Goal: Task Accomplishment & Management: Use online tool/utility

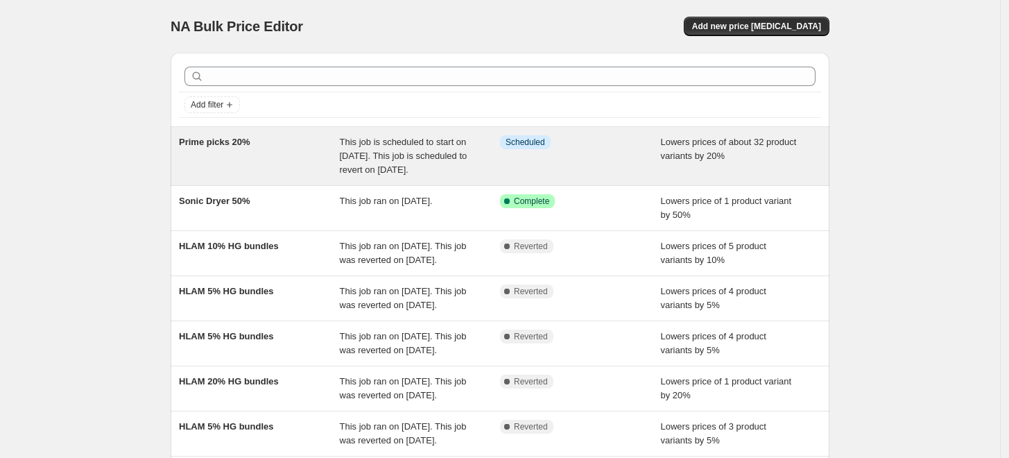
click at [519, 176] on div "Info Scheduled" at bounding box center [580, 156] width 161 height 42
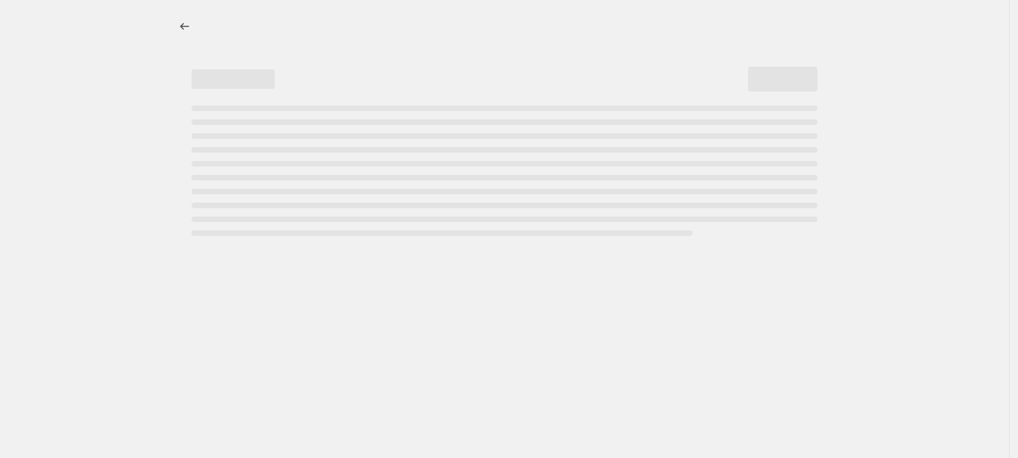
select select "percentage"
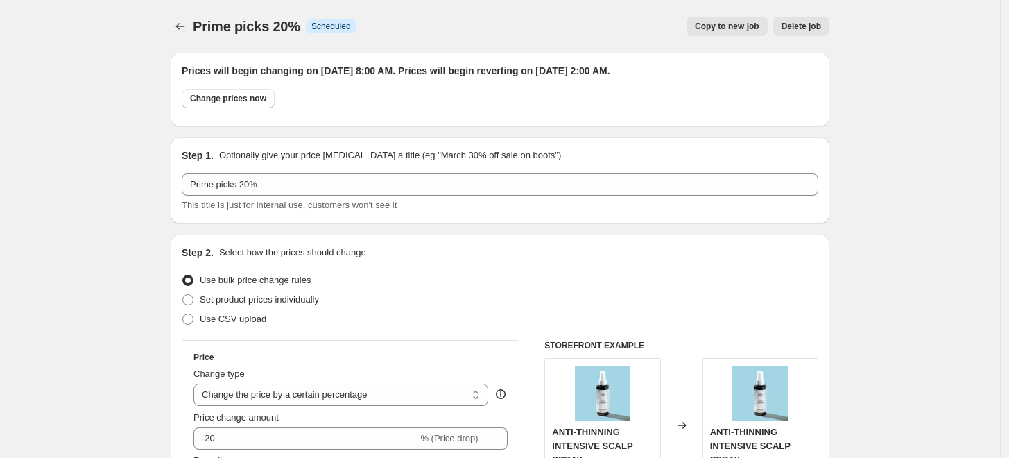
click at [734, 22] on span "Copy to new job" at bounding box center [727, 26] width 65 height 11
select select "percentage"
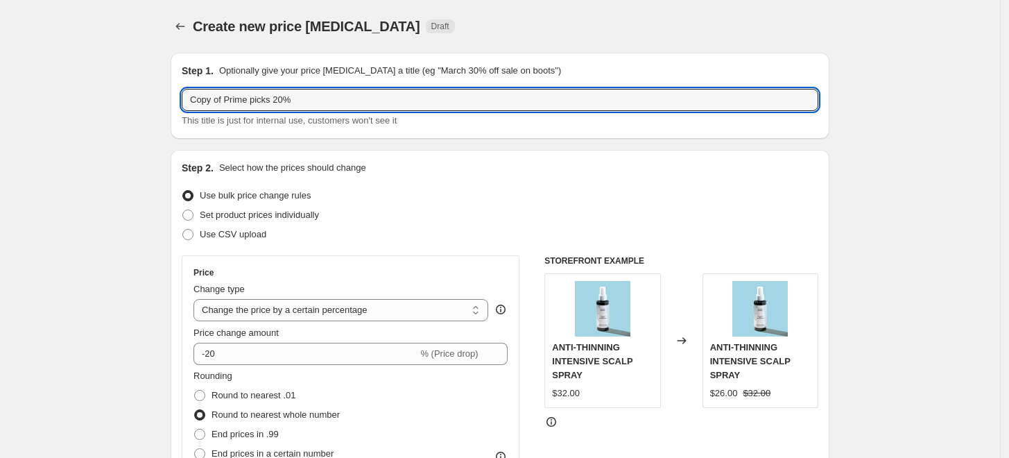
drag, startPoint x: 230, startPoint y: 101, endPoint x: 104, endPoint y: 95, distance: 125.7
click at [332, 99] on input "Prime picks 20%" at bounding box center [500, 100] width 637 height 22
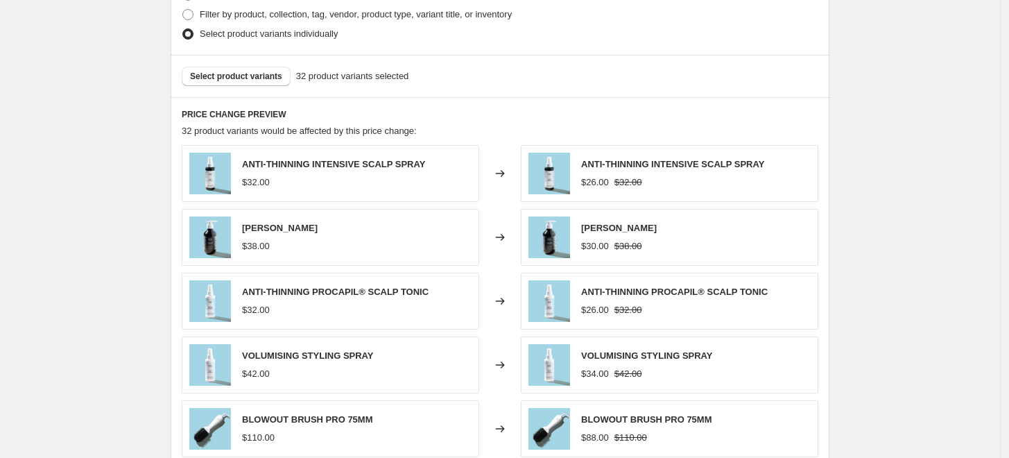
scroll to position [715, 0]
type input "Prime picks 20% no bundles"
click at [264, 75] on span "Select product variants" at bounding box center [236, 76] width 92 height 11
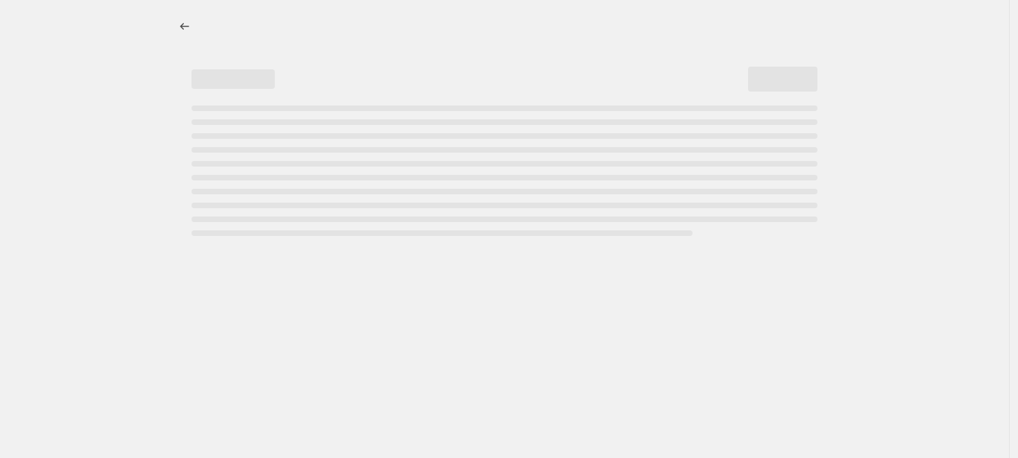
select select "percentage"
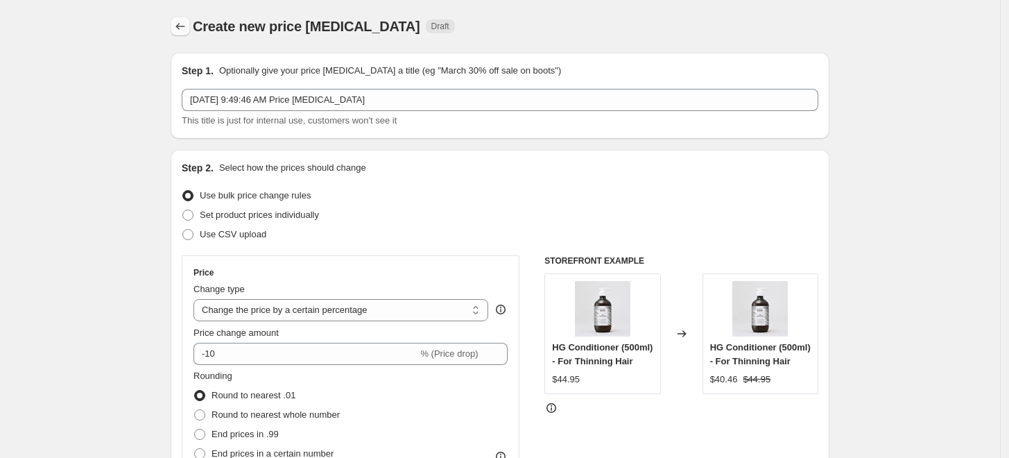
drag, startPoint x: 200, startPoint y: 37, endPoint x: 185, endPoint y: 25, distance: 18.7
click at [185, 25] on div "Create new price change job. This page is ready Create new price change job Dra…" at bounding box center [500, 26] width 659 height 53
click at [185, 29] on icon "Price change jobs" at bounding box center [180, 26] width 14 height 14
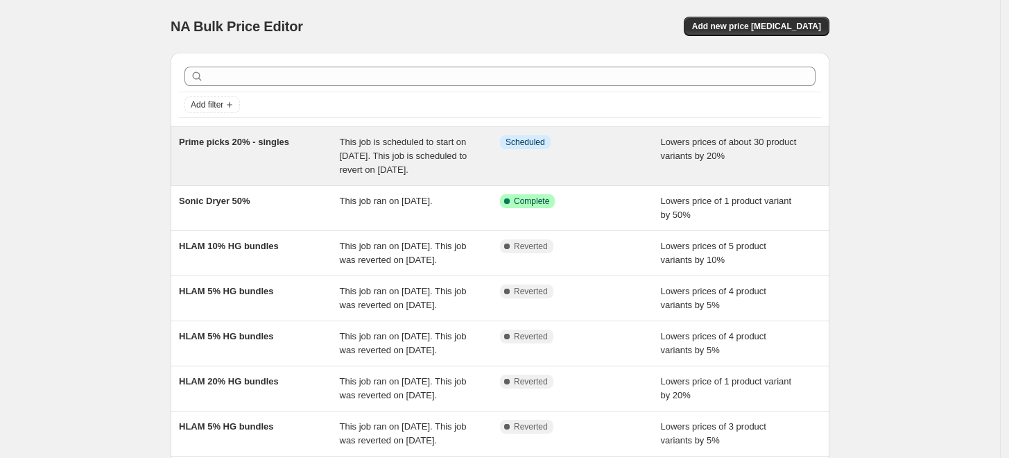
click at [273, 164] on div "Prime picks 20% - singles" at bounding box center [259, 156] width 161 height 42
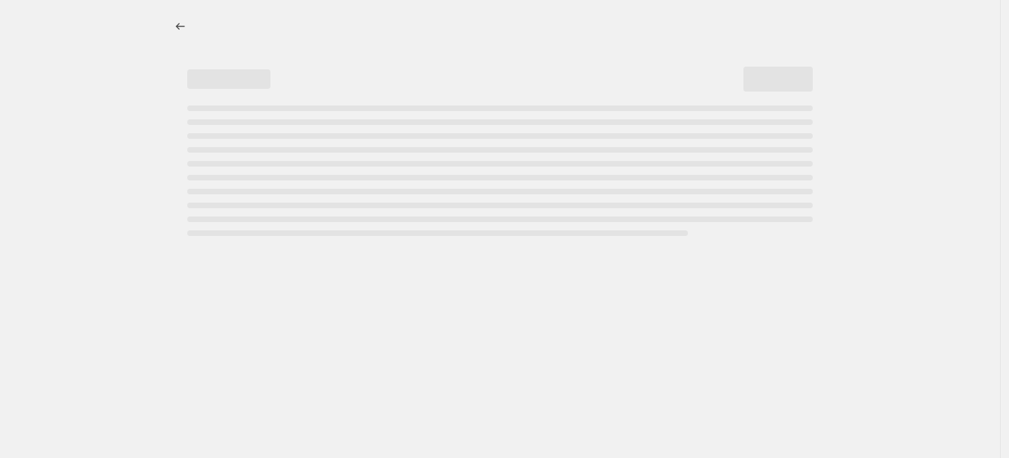
select select "percentage"
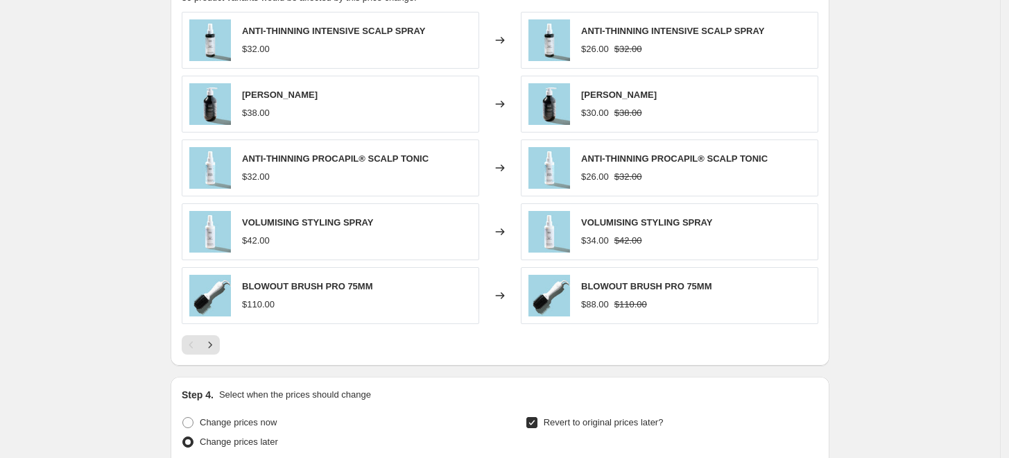
scroll to position [934, 0]
click at [211, 345] on icon "Next" at bounding box center [210, 344] width 14 height 14
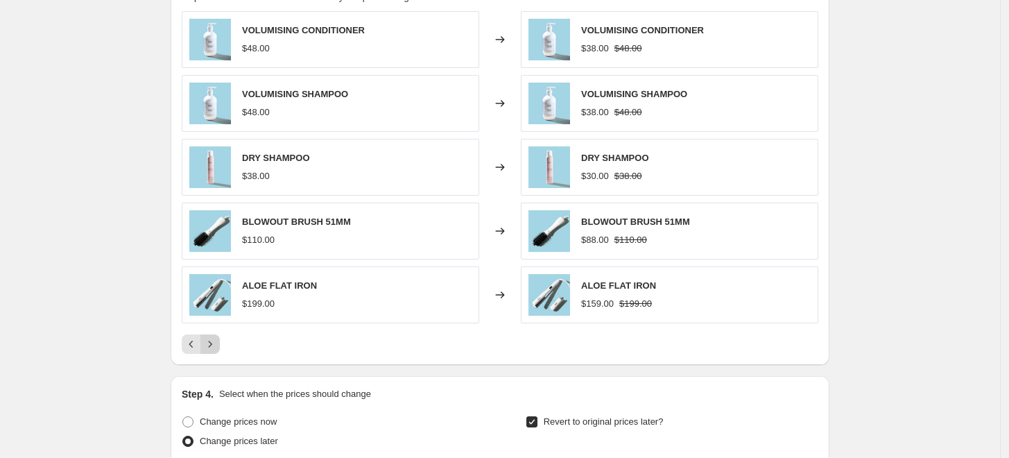
click at [210, 344] on icon "Next" at bounding box center [210, 344] width 14 height 14
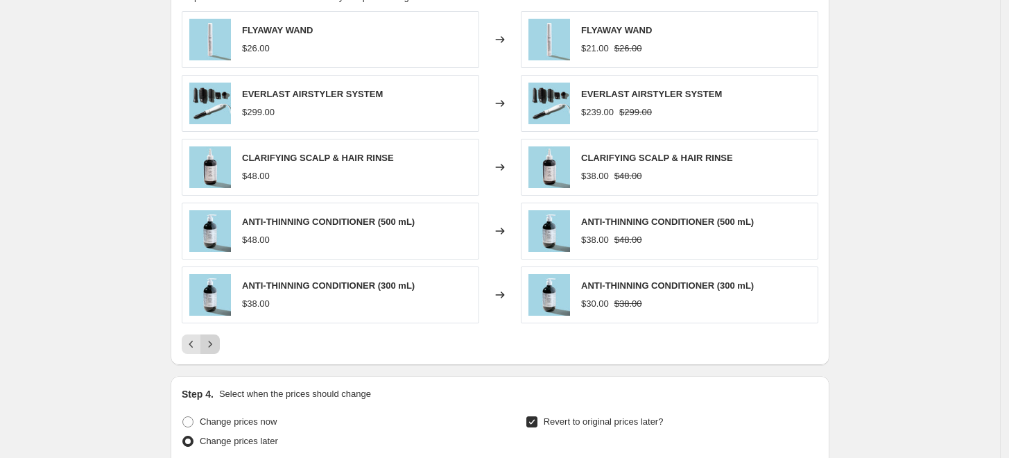
click at [210, 344] on icon "Next" at bounding box center [210, 344] width 14 height 14
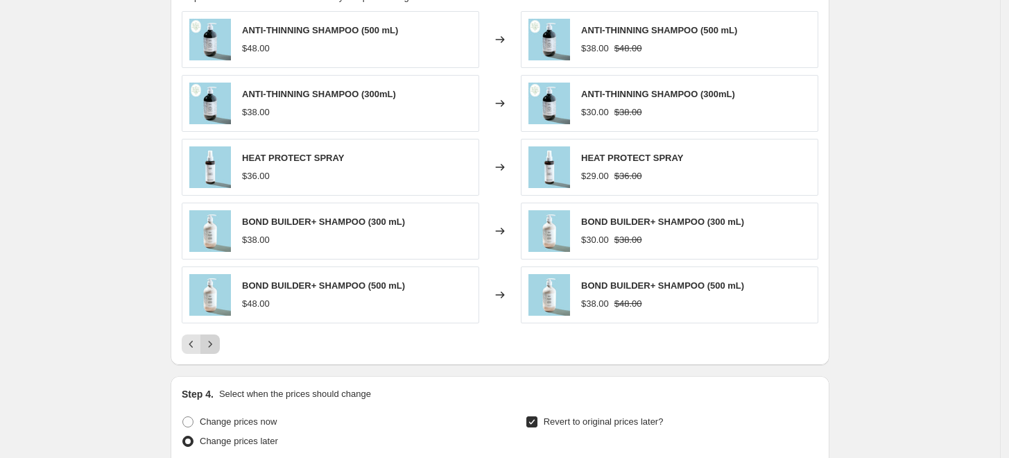
click at [210, 344] on icon "Next" at bounding box center [210, 344] width 14 height 14
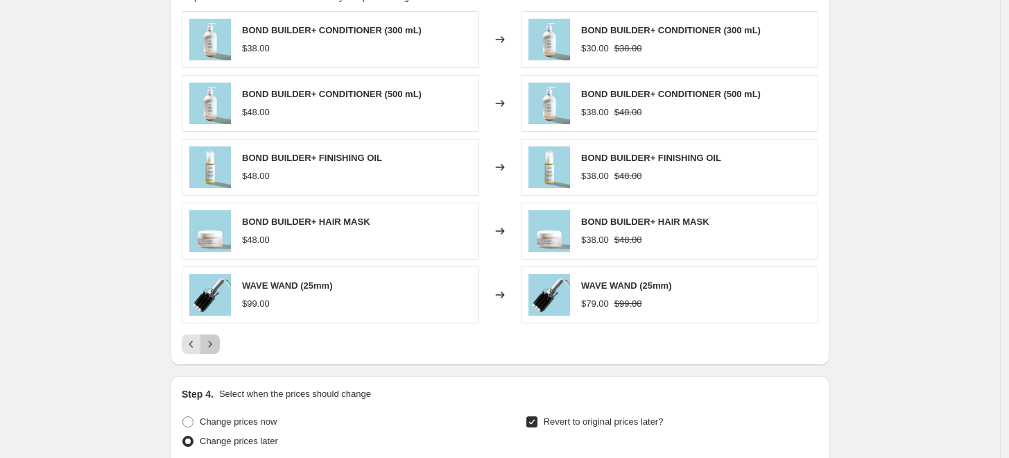
click at [210, 344] on icon "Next" at bounding box center [210, 344] width 14 height 14
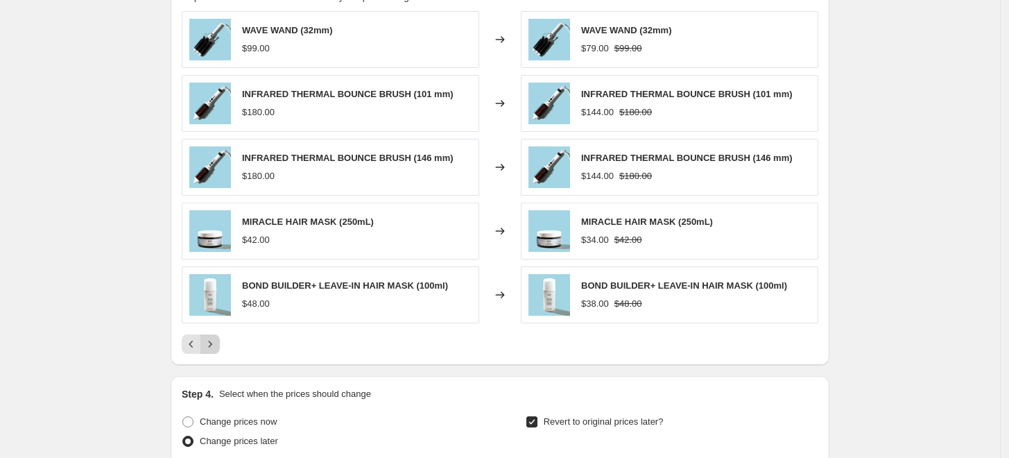
click at [210, 344] on div "Pagination" at bounding box center [210, 343] width 19 height 19
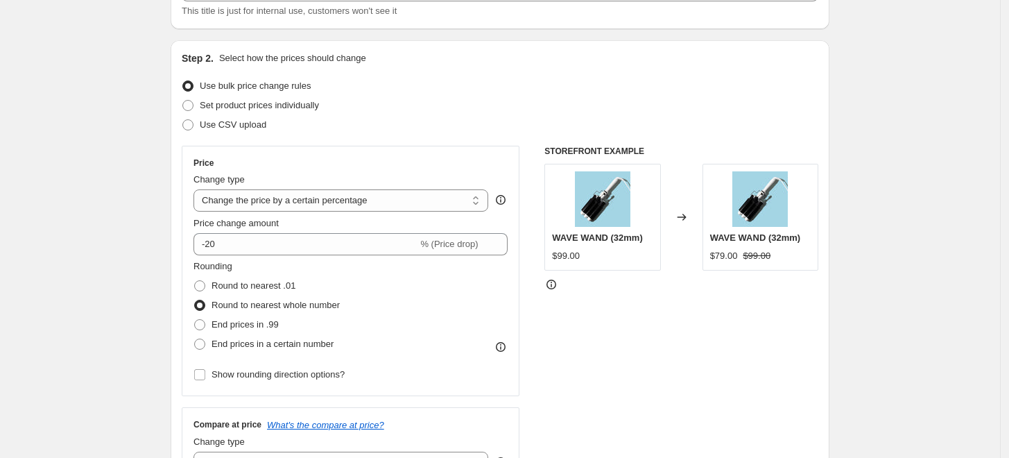
scroll to position [0, 0]
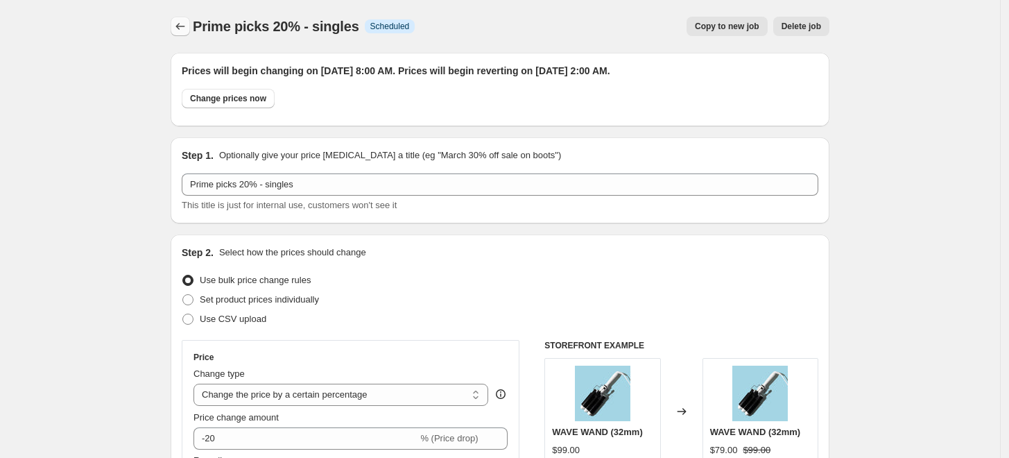
click at [174, 27] on button "Price change jobs" at bounding box center [180, 26] width 19 height 19
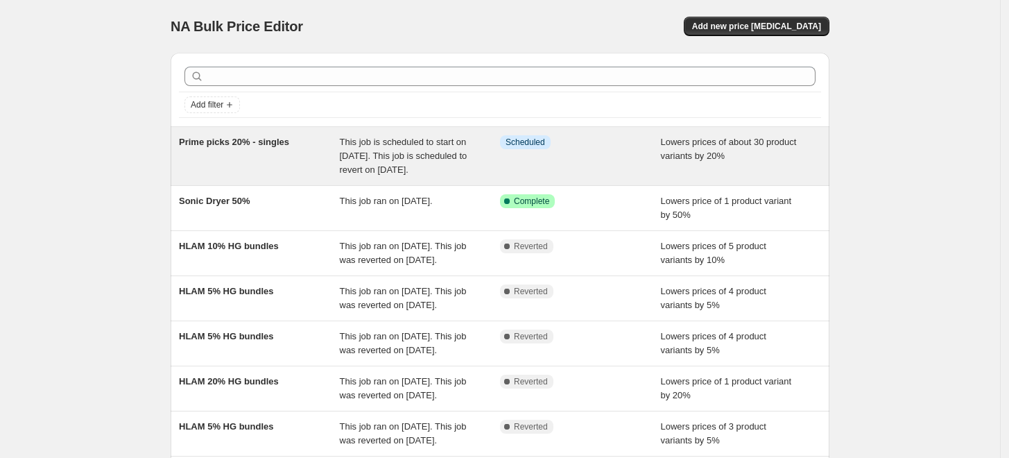
click at [261, 155] on div "Prime picks 20% - singles" at bounding box center [259, 156] width 161 height 42
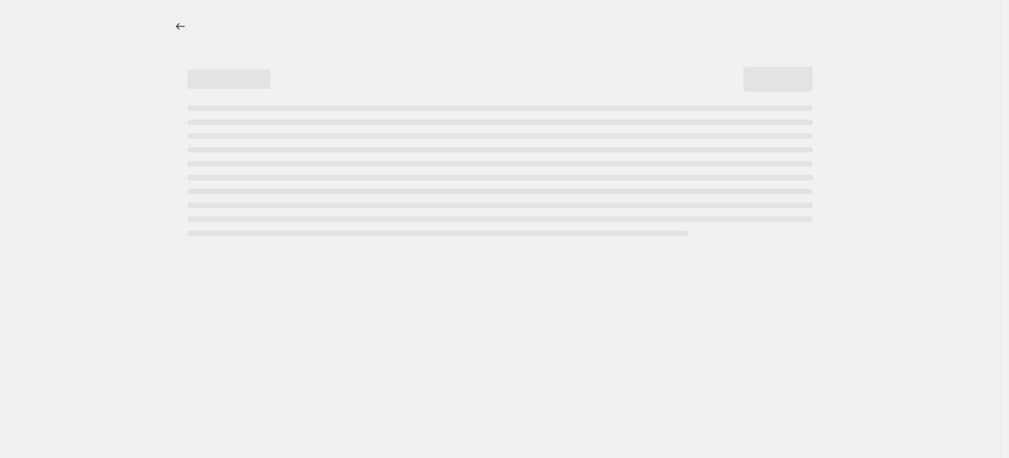
select select "percentage"
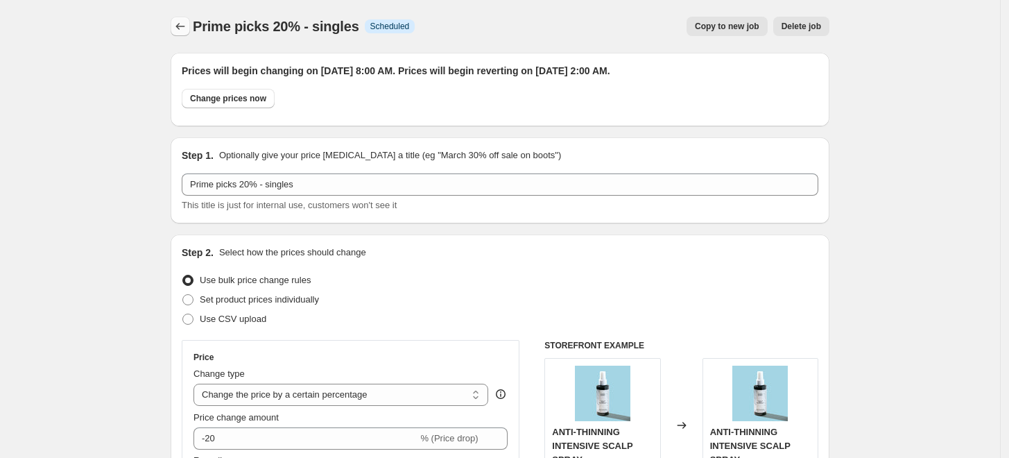
click at [187, 25] on icon "Price change jobs" at bounding box center [180, 26] width 14 height 14
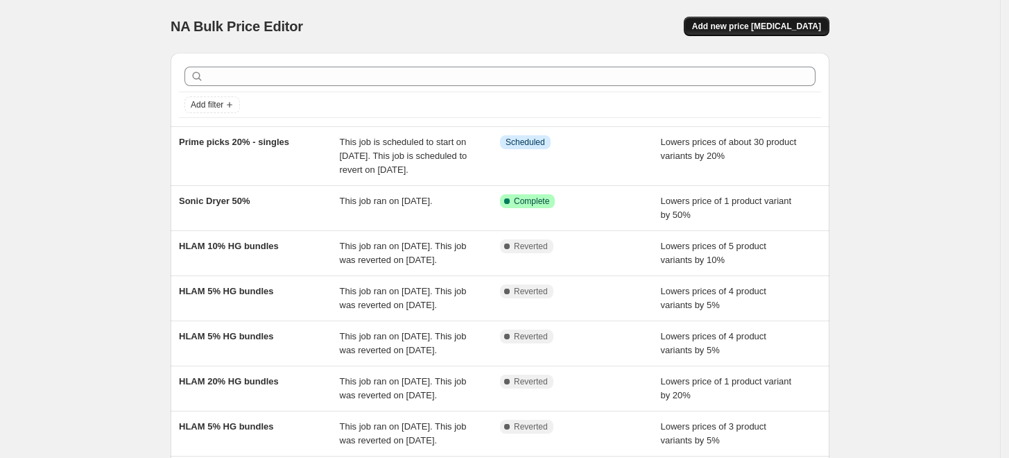
click at [781, 19] on button "Add new price [MEDICAL_DATA]" at bounding box center [757, 26] width 146 height 19
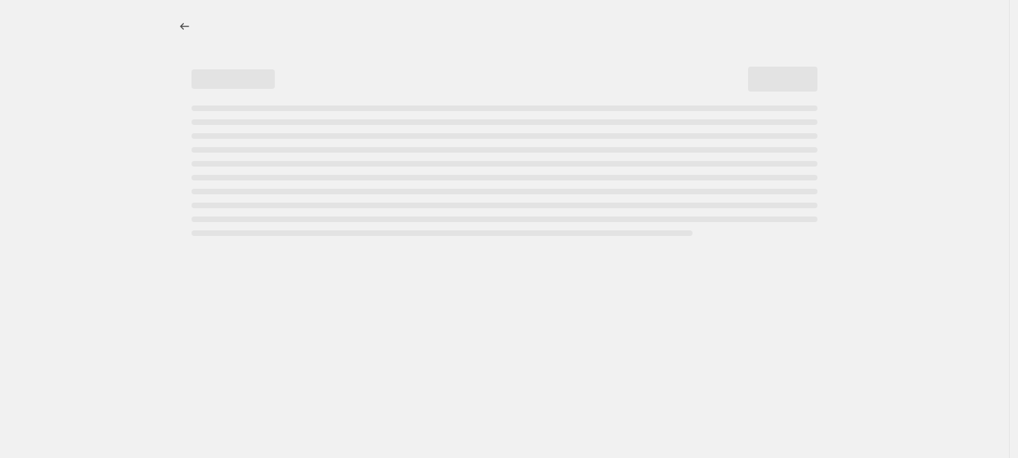
select select "percentage"
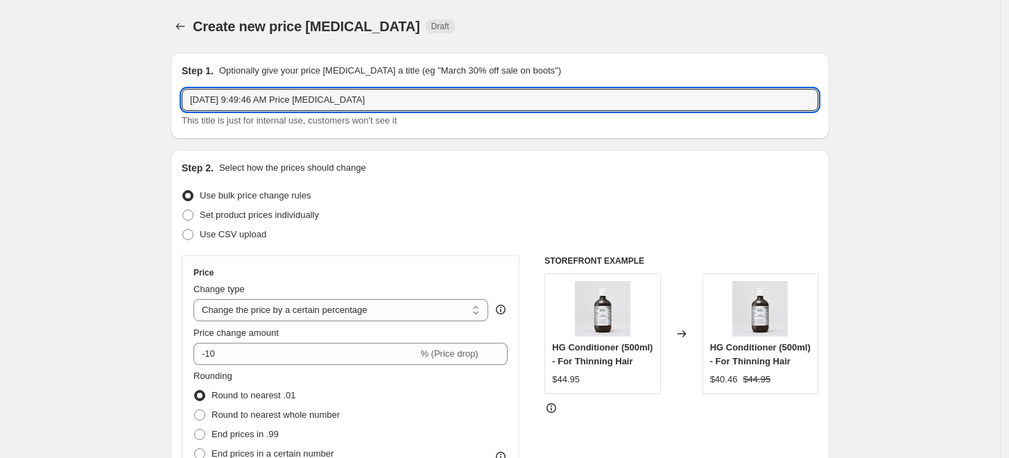
drag, startPoint x: 400, startPoint y: 98, endPoint x: 148, endPoint y: 107, distance: 252.7
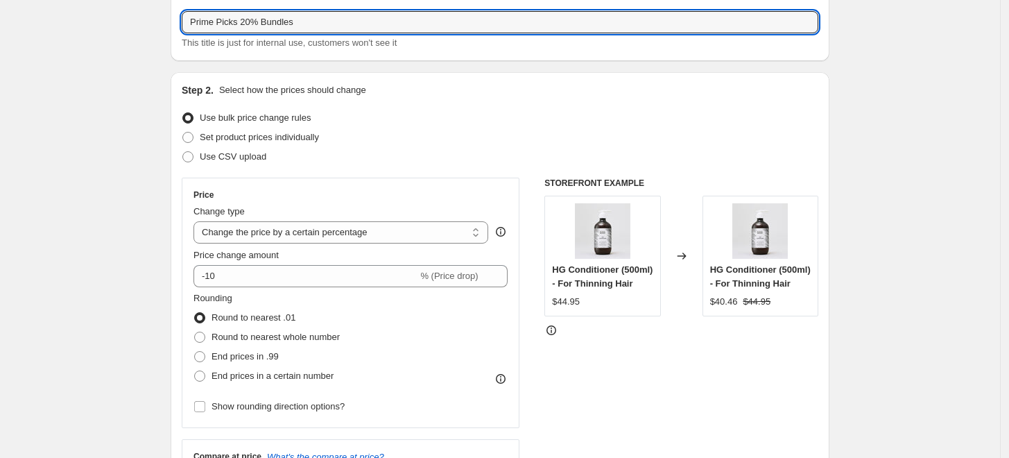
scroll to position [83, 0]
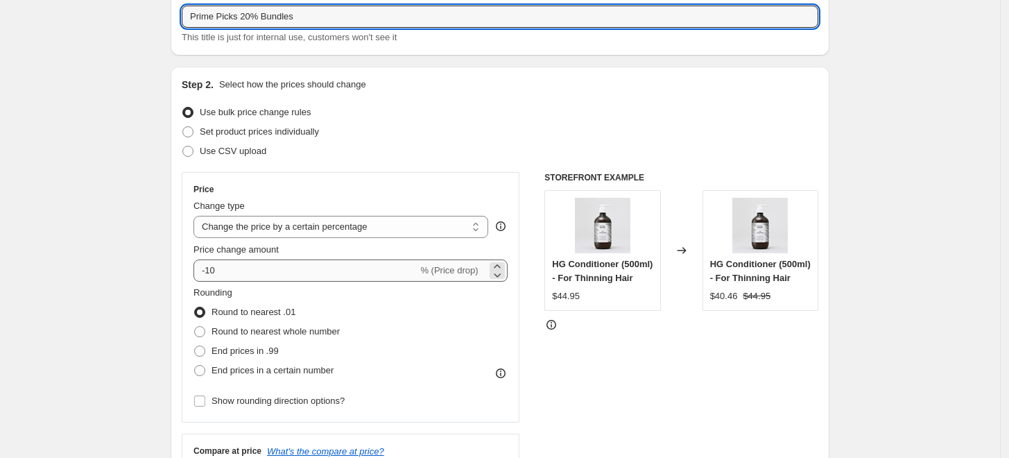
type input "Prime Picks 20% Bundles"
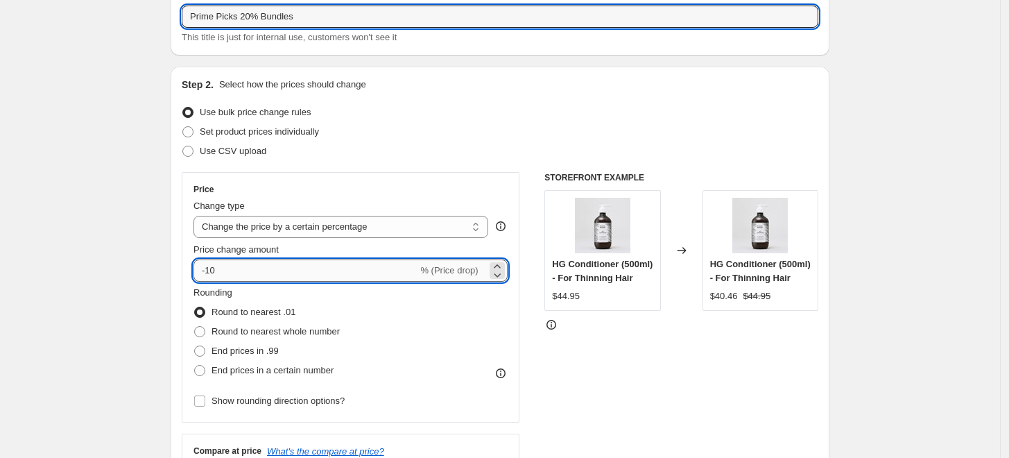
click at [214, 276] on input "-10" at bounding box center [306, 270] width 224 height 22
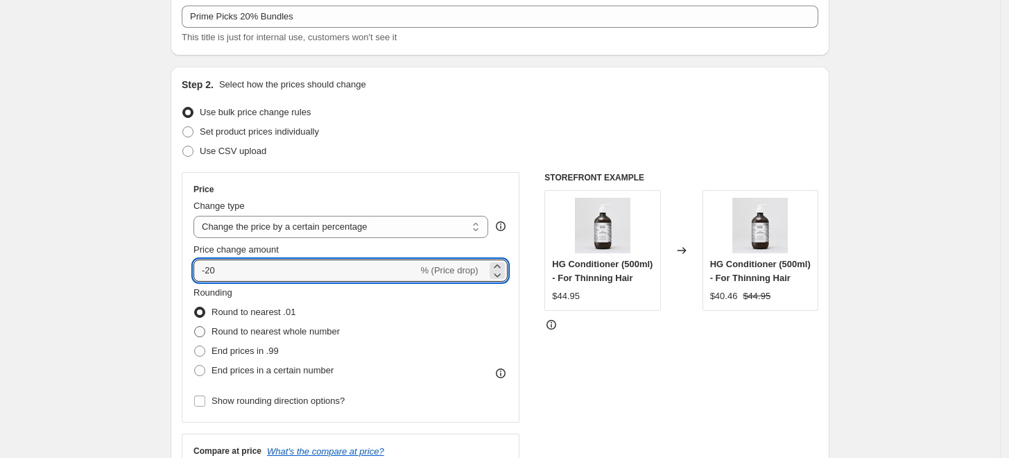
type input "-20"
click at [258, 332] on span "Round to nearest whole number" at bounding box center [276, 331] width 128 height 10
click at [195, 327] on input "Round to nearest whole number" at bounding box center [194, 326] width 1 height 1
radio input "true"
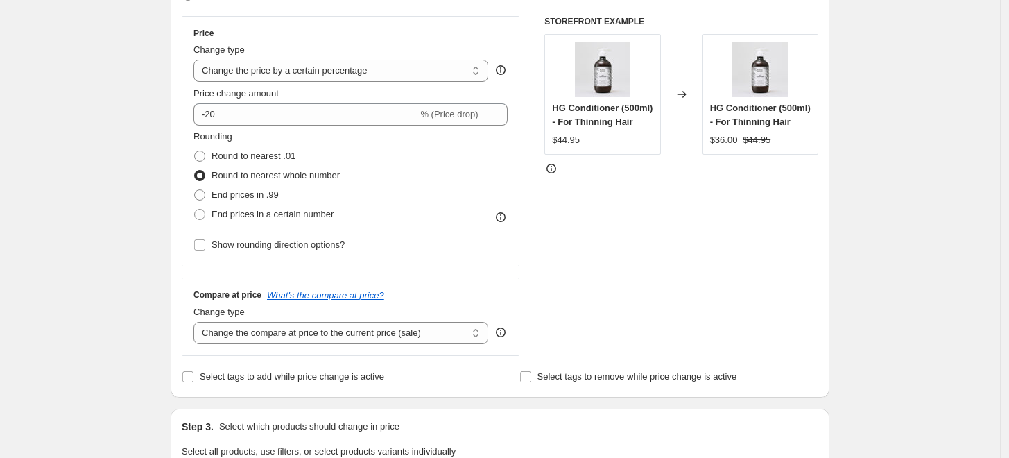
scroll to position [250, 0]
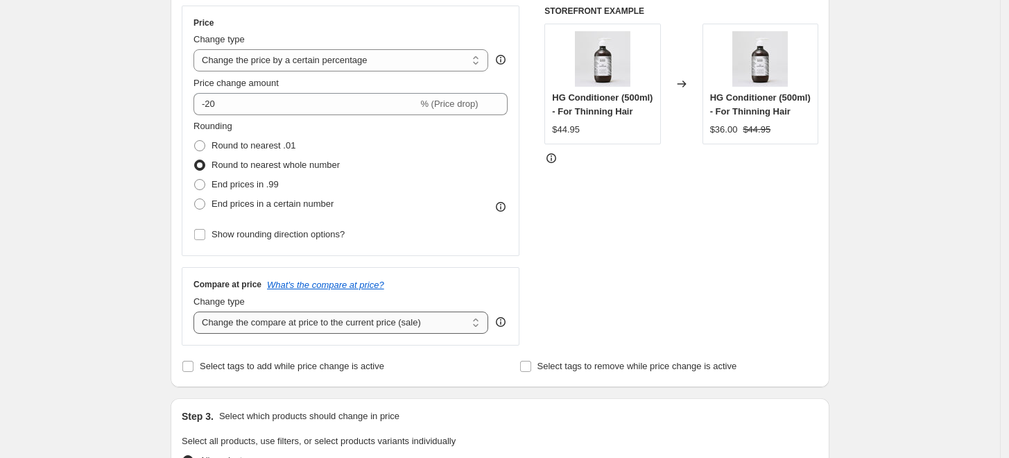
click at [274, 322] on select "Change the compare at price to the current price (sale) Change the compare at p…" at bounding box center [341, 323] width 295 height 22
select select "pp"
click at [197, 312] on select "Change the compare at price to the current price (sale) Change the compare at p…" at bounding box center [341, 323] width 295 height 22
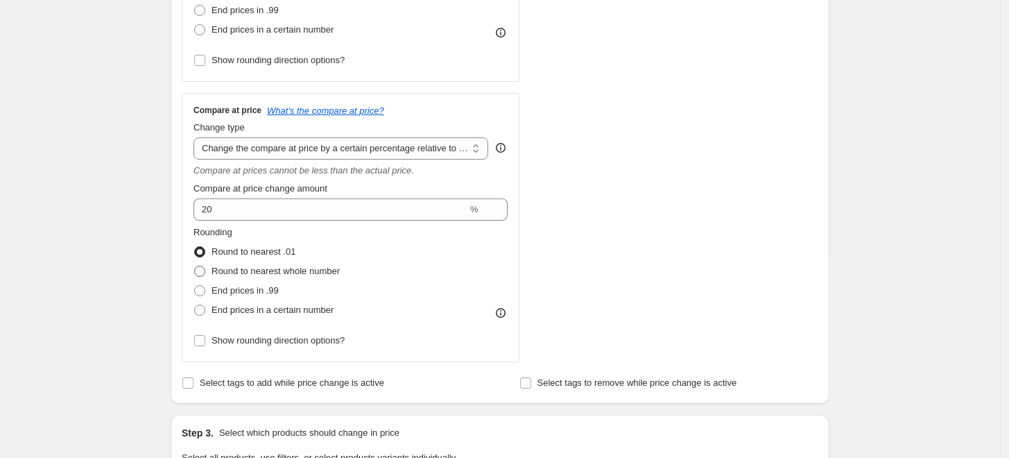
click at [329, 269] on span "Round to nearest whole number" at bounding box center [276, 271] width 128 height 10
click at [195, 266] on input "Round to nearest whole number" at bounding box center [194, 266] width 1 height 1
radio input "true"
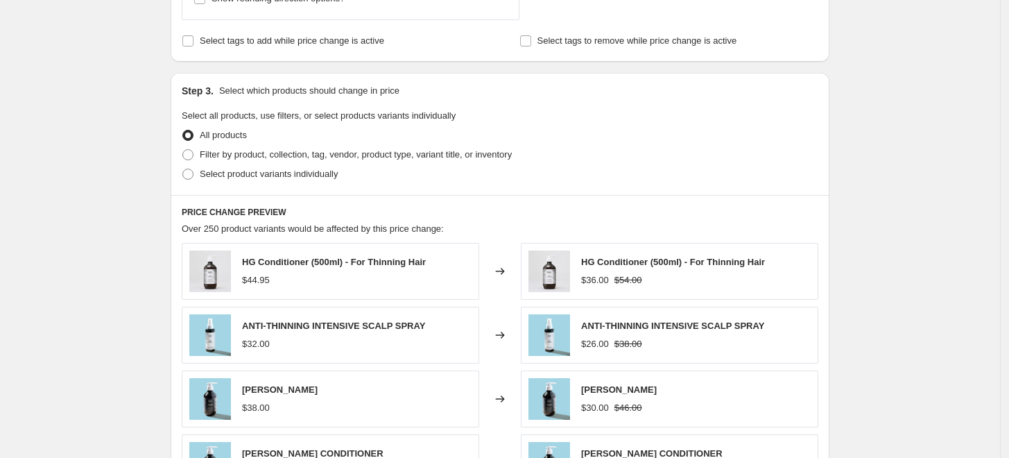
scroll to position [765, 0]
click at [257, 176] on span "Select product variants individually" at bounding box center [269, 174] width 138 height 10
click at [183, 170] on input "Select product variants individually" at bounding box center [182, 169] width 1 height 1
radio input "true"
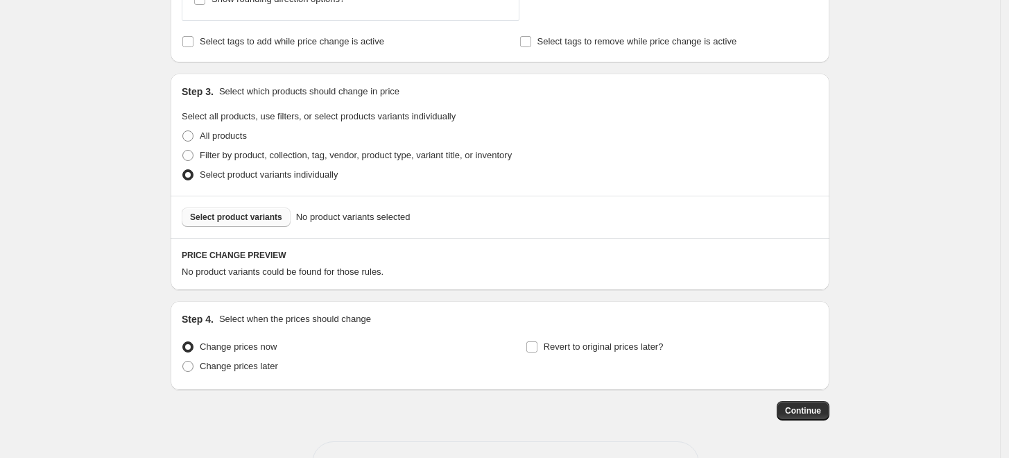
click at [250, 217] on span "Select product variants" at bounding box center [236, 217] width 92 height 11
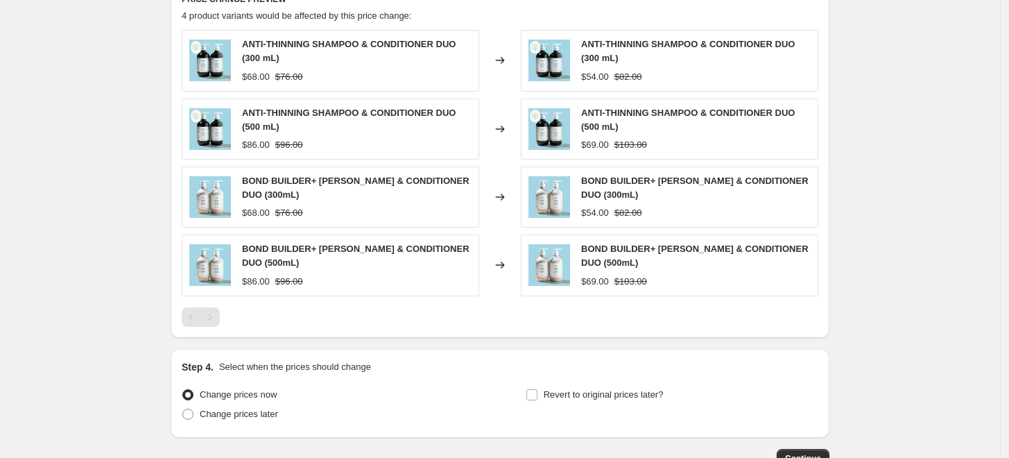
scroll to position [1037, 0]
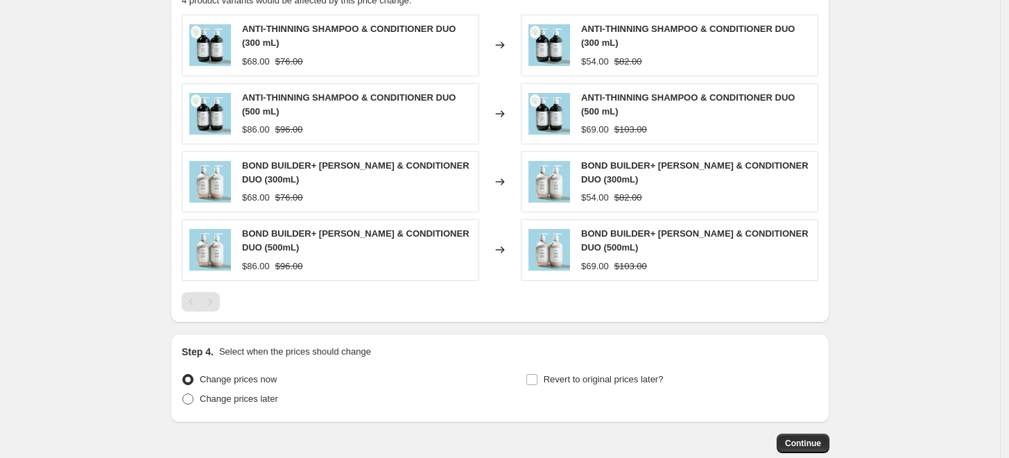
click at [265, 393] on span "Change prices later" at bounding box center [239, 398] width 78 height 10
click at [183, 393] on input "Change prices later" at bounding box center [182, 393] width 1 height 1
radio input "true"
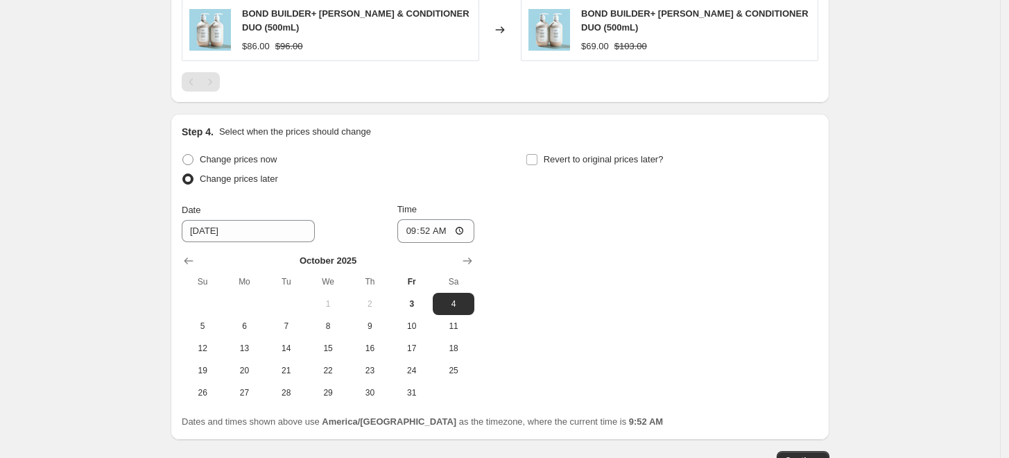
scroll to position [1264, 0]
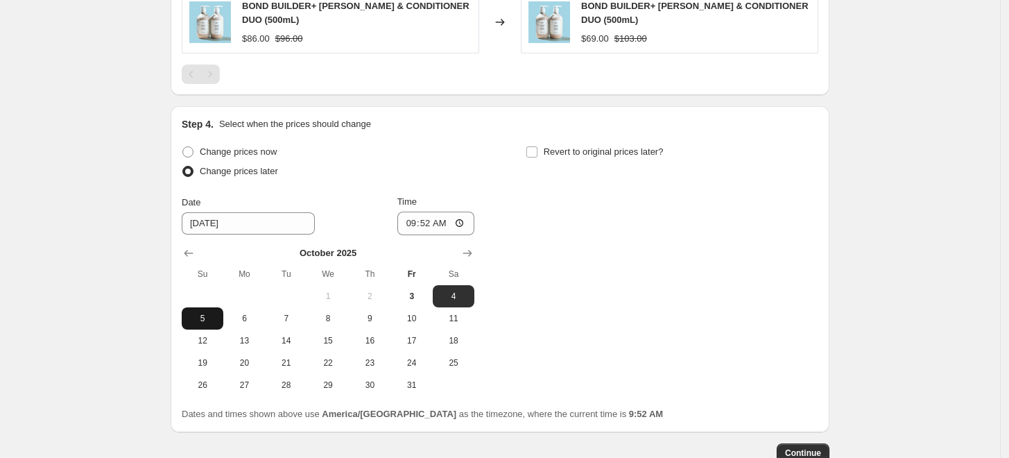
click at [206, 313] on span "5" at bounding box center [202, 318] width 31 height 11
type input "[DATE]"
click at [431, 218] on input "09:52" at bounding box center [437, 224] width 78 height 24
click at [412, 221] on input "09:52" at bounding box center [437, 224] width 78 height 24
type input "08:00"
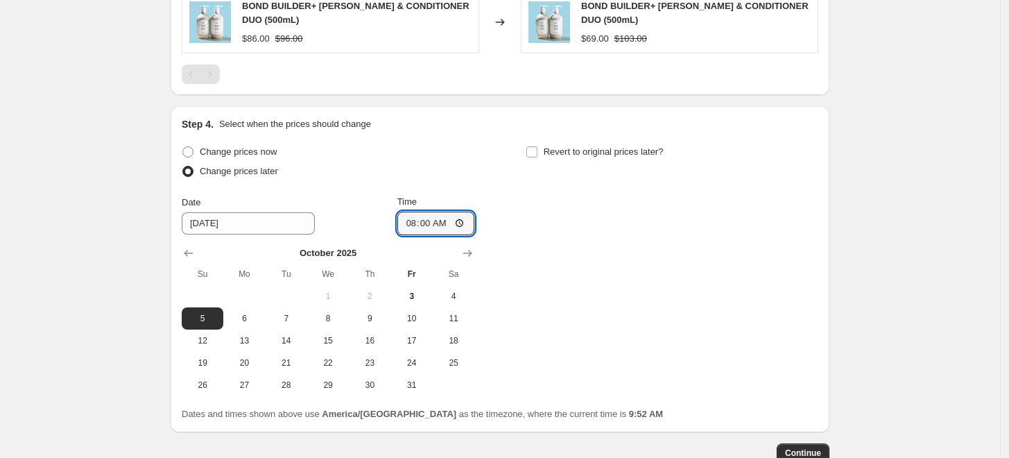
click at [598, 318] on div "Change prices now Change prices later Date 10/5/2025 Time 08:00 October 2025 Su…" at bounding box center [500, 269] width 637 height 254
click at [537, 149] on input "Revert to original prices later?" at bounding box center [532, 151] width 11 height 11
checkbox input "true"
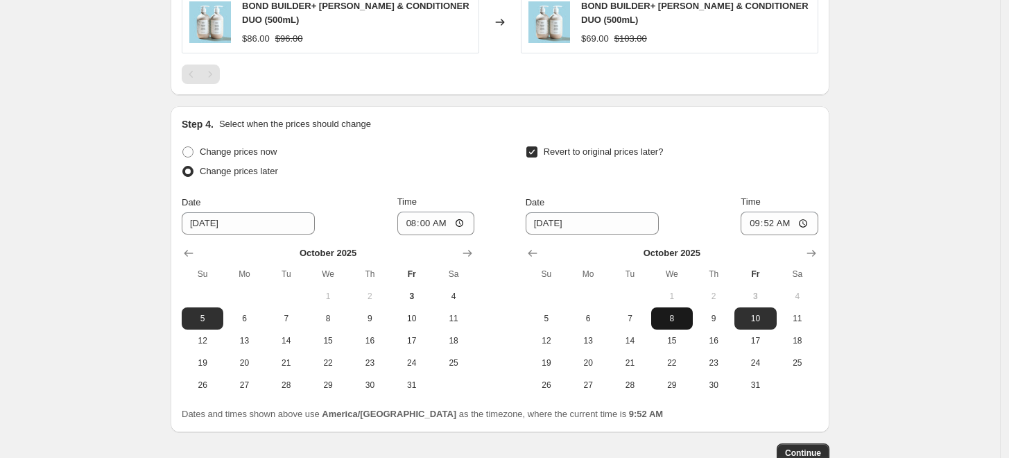
click at [672, 314] on span "8" at bounding box center [672, 318] width 31 height 11
click at [759, 226] on input "09:52" at bounding box center [780, 224] width 78 height 24
click at [721, 319] on span "9" at bounding box center [714, 318] width 31 height 11
click at [759, 317] on span "10" at bounding box center [755, 318] width 31 height 11
type input "[DATE]"
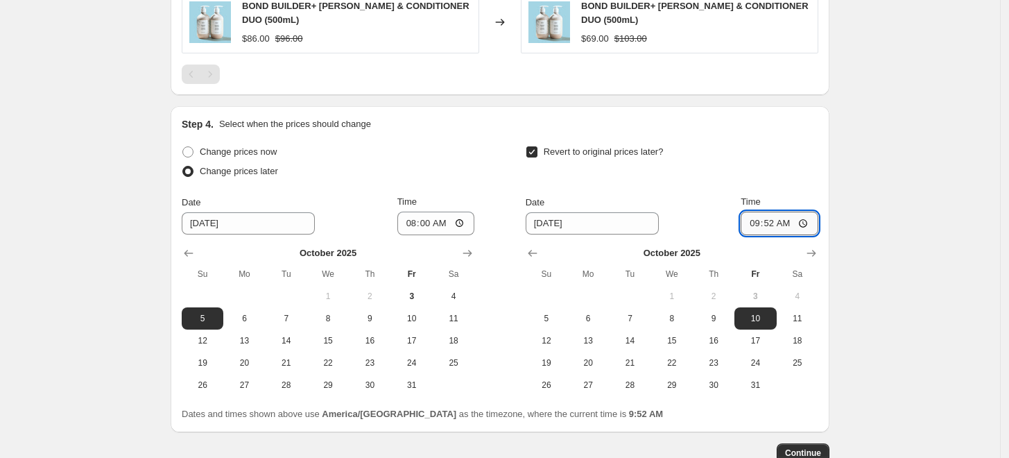
click at [756, 227] on input "09:52" at bounding box center [780, 224] width 78 height 24
type input "02:00"
click at [777, 160] on div "Revert to original prices later?" at bounding box center [672, 163] width 293 height 42
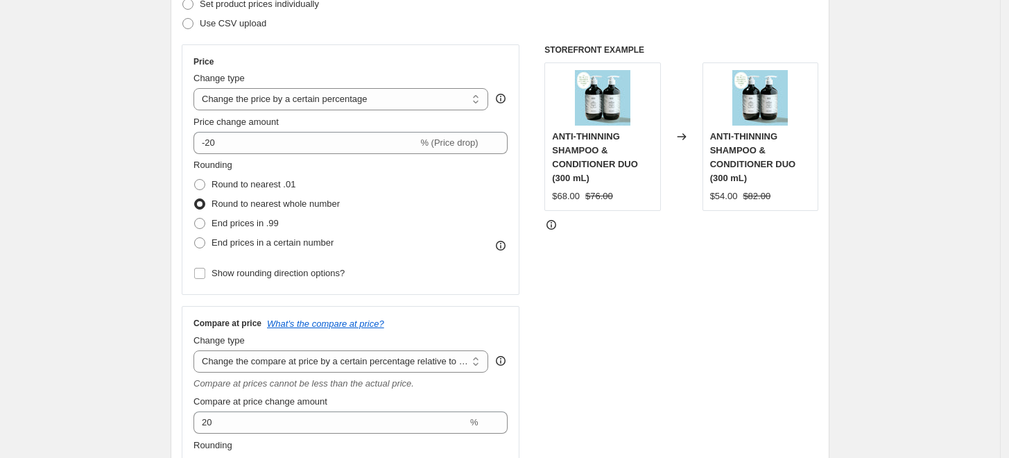
scroll to position [202, 0]
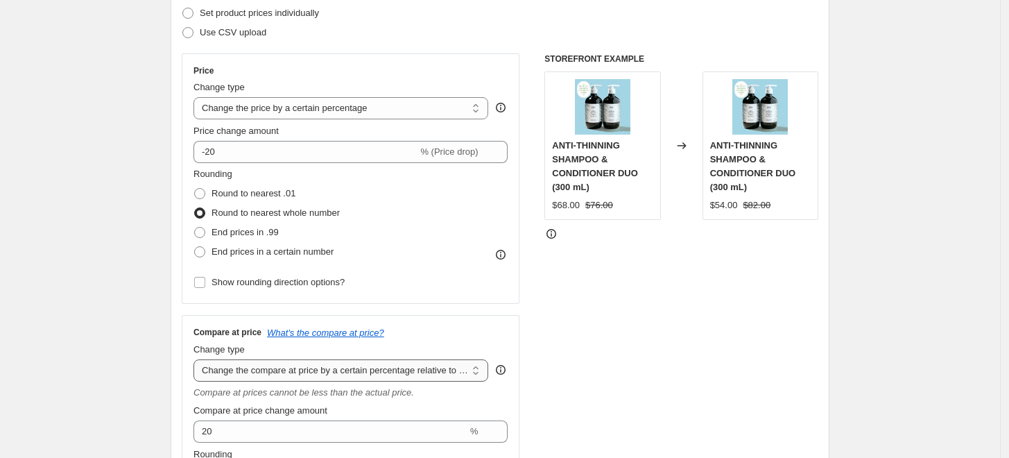
click at [393, 364] on select "Change the compare at price to the current price (sale) Change the compare at p…" at bounding box center [341, 370] width 295 height 22
select select "bp"
click at [197, 359] on select "Change the compare at price to the current price (sale) Change the compare at p…" at bounding box center [341, 370] width 295 height 22
type input "12.00"
click at [318, 367] on select "Change the compare at price to the current price (sale) Change the compare at p…" at bounding box center [341, 370] width 295 height 22
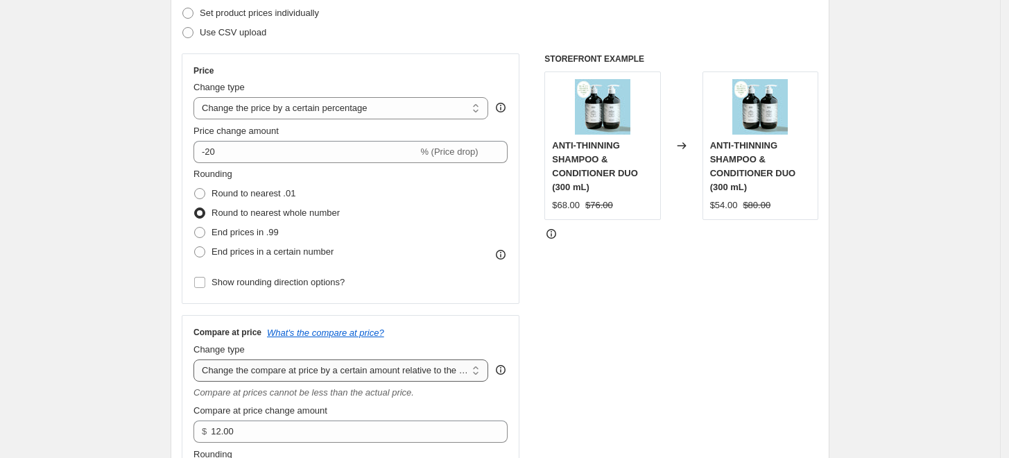
select select "percentage"
click at [197, 359] on select "Change the compare at price to the current price (sale) Change the compare at p…" at bounding box center [341, 370] width 295 height 22
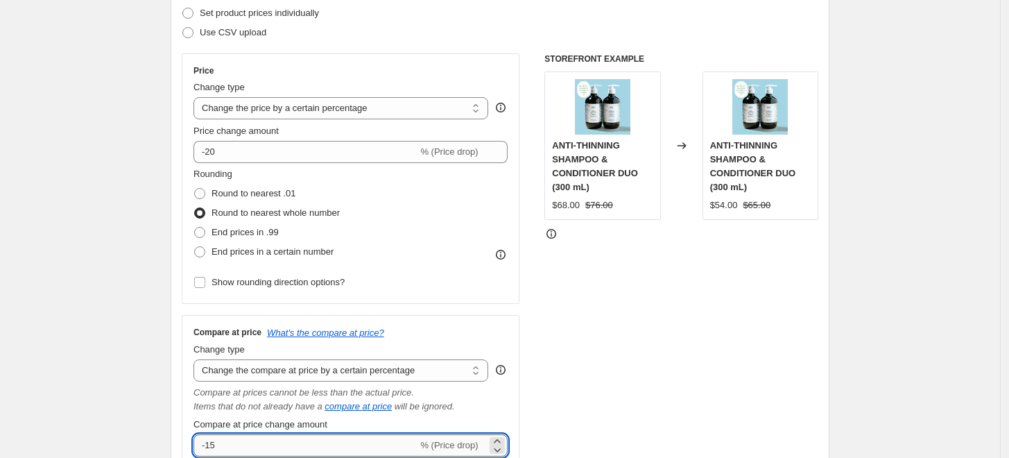
click at [237, 443] on input "-15" at bounding box center [306, 445] width 224 height 22
type input "-1"
type input "-20"
click at [667, 359] on div "STOREFRONT EXAMPLE ANTI-THINNING SHAMPOO & CONDITIONER DUO (300 mL) $68.00 $76.…" at bounding box center [682, 325] width 274 height 545
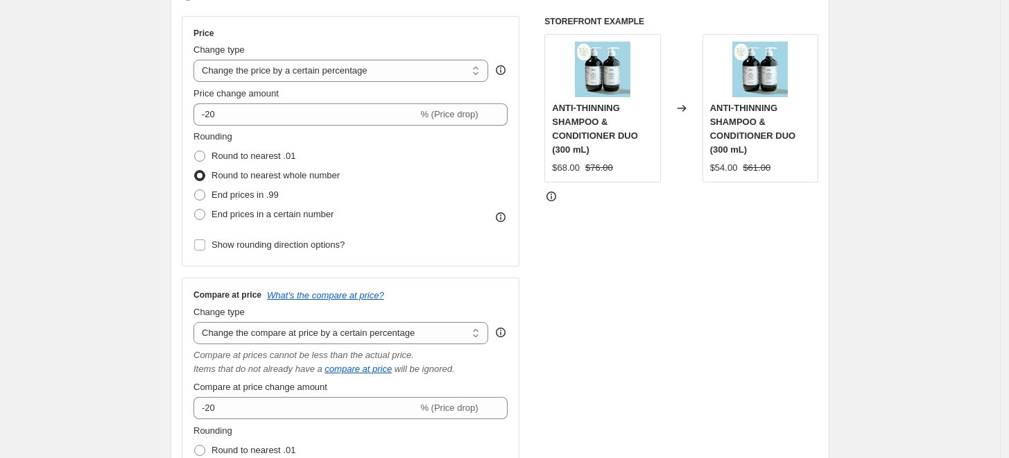
scroll to position [239, 0]
click at [323, 331] on select "Change the compare at price to the current price (sale) Change the compare at p…" at bounding box center [341, 334] width 295 height 22
select select "no_change"
click at [197, 323] on select "Change the compare at price to the current price (sale) Change the compare at p…" at bounding box center [341, 334] width 295 height 22
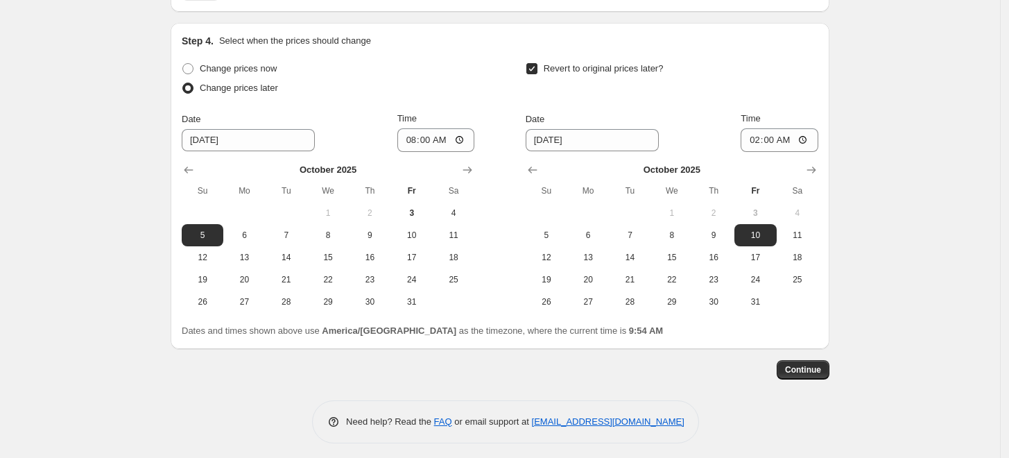
scroll to position [1160, 0]
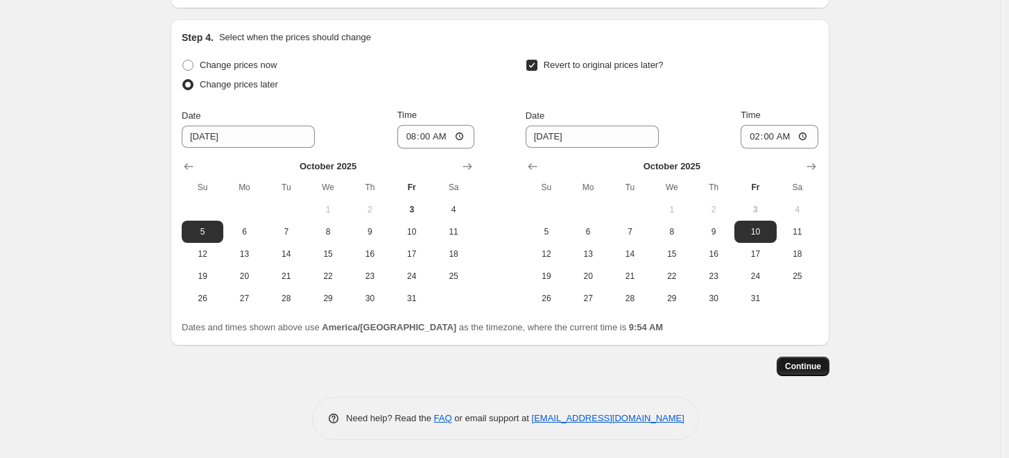
click at [794, 362] on span "Continue" at bounding box center [803, 366] width 36 height 11
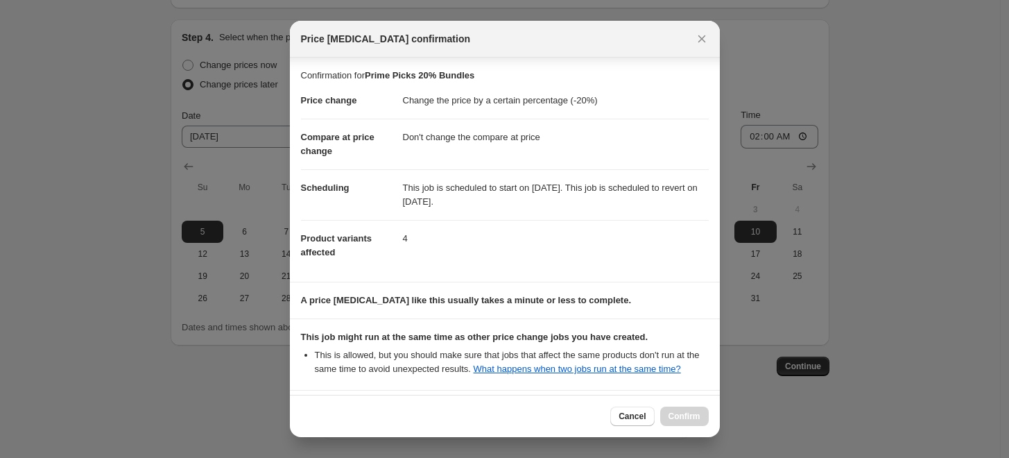
scroll to position [135, 0]
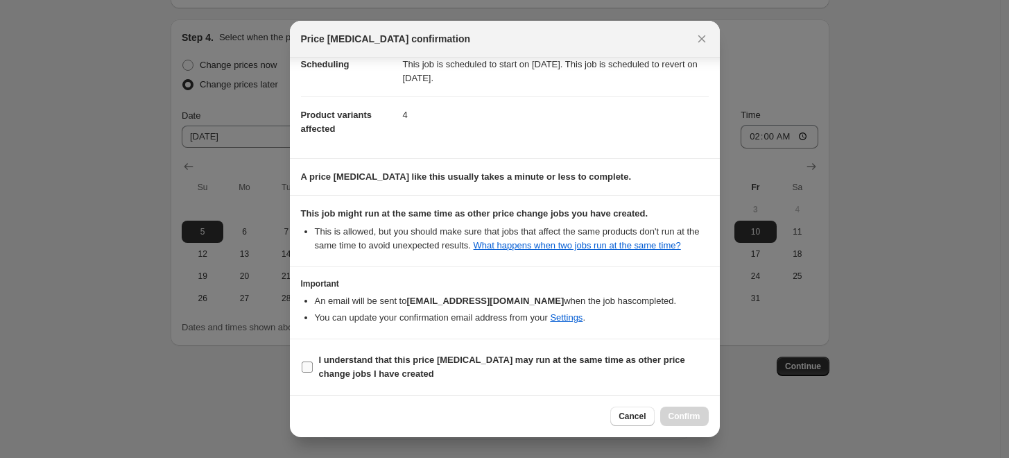
click at [306, 368] on input "I understand that this price change job may run at the same time as other price…" at bounding box center [307, 366] width 11 height 11
checkbox input "true"
click at [688, 415] on span "Confirm" at bounding box center [685, 416] width 32 height 11
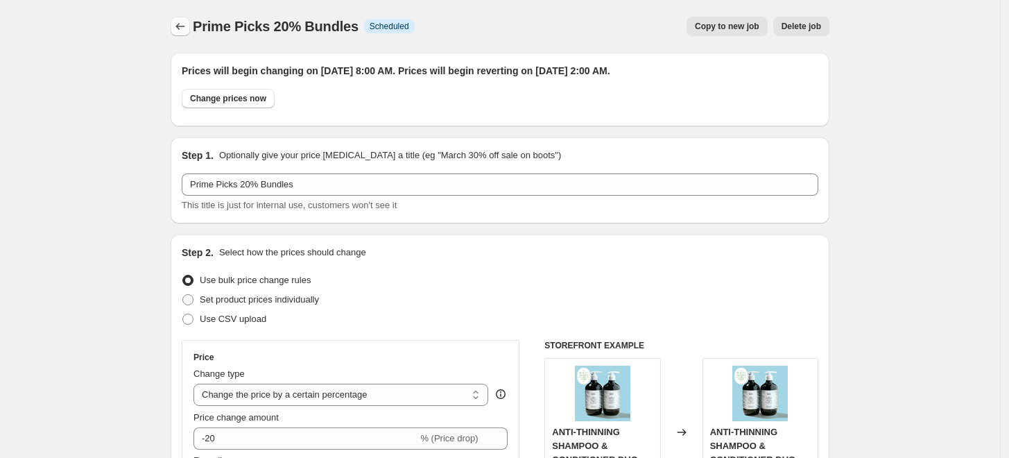
click at [181, 28] on icon "Price change jobs" at bounding box center [180, 26] width 14 height 14
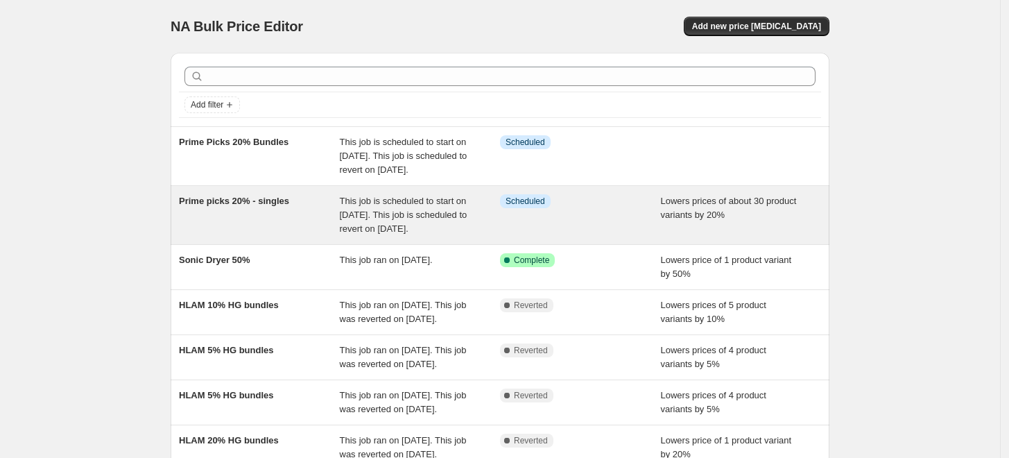
click at [310, 234] on div "Prime picks 20% - singles" at bounding box center [259, 215] width 161 height 42
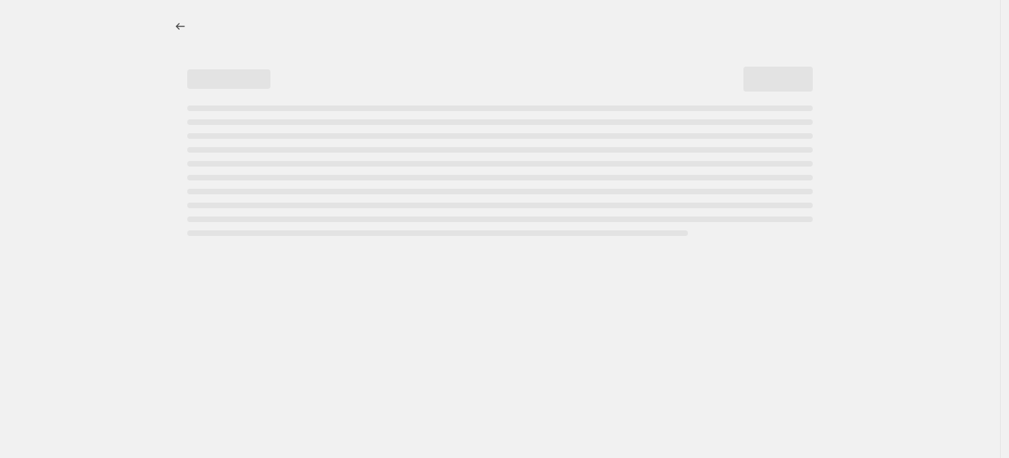
select select "percentage"
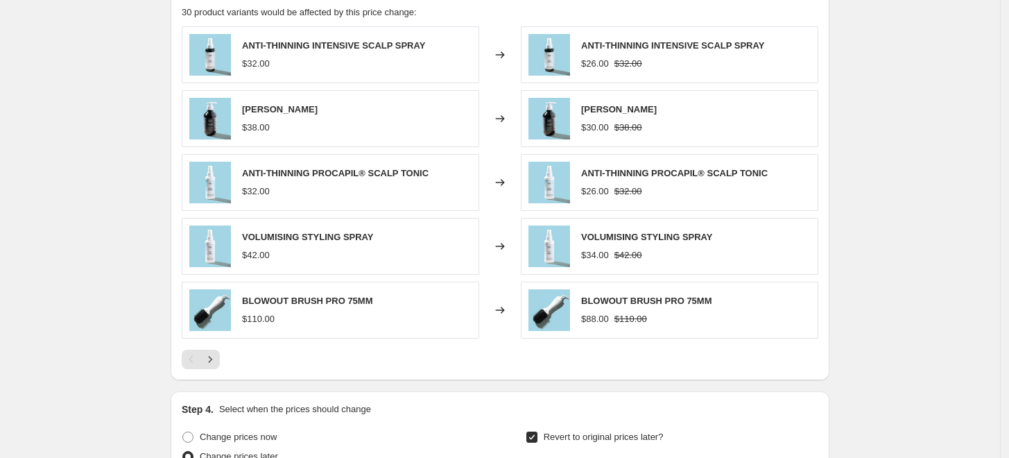
scroll to position [922, 0]
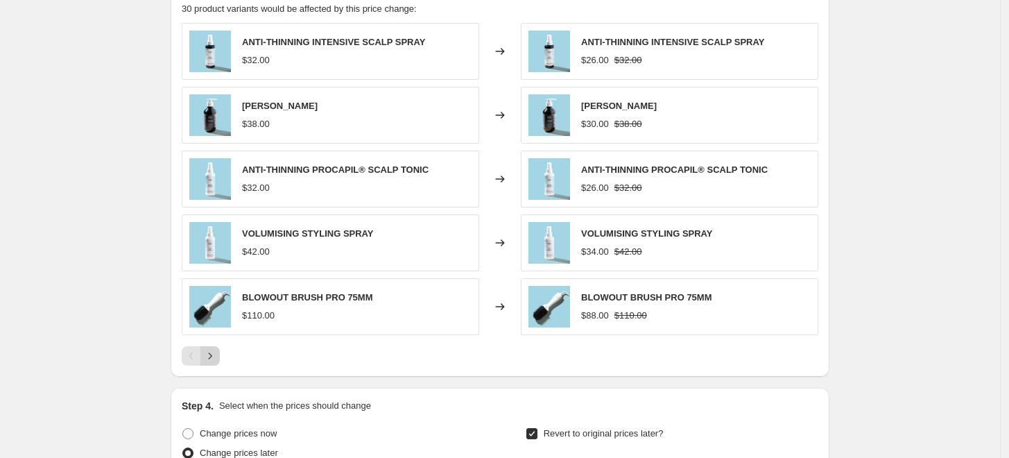
click at [215, 359] on icon "Next" at bounding box center [210, 356] width 14 height 14
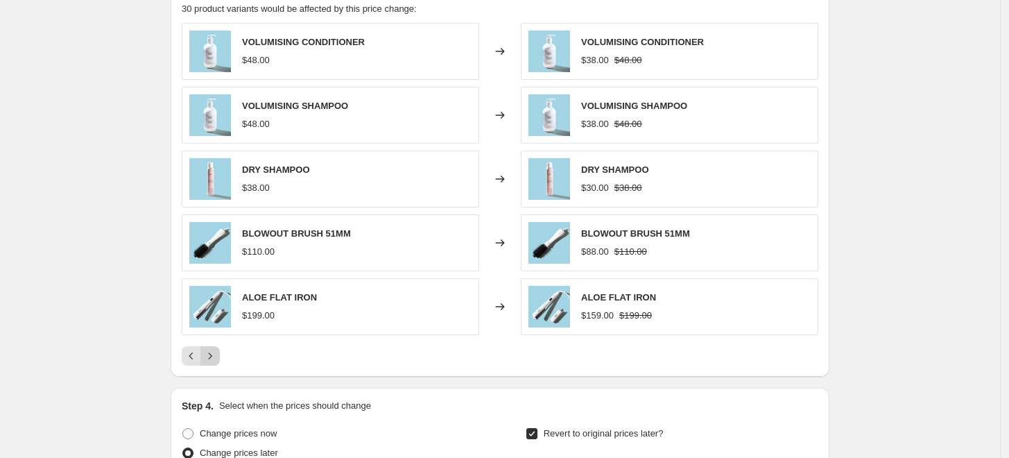
click at [214, 358] on icon "Next" at bounding box center [210, 356] width 14 height 14
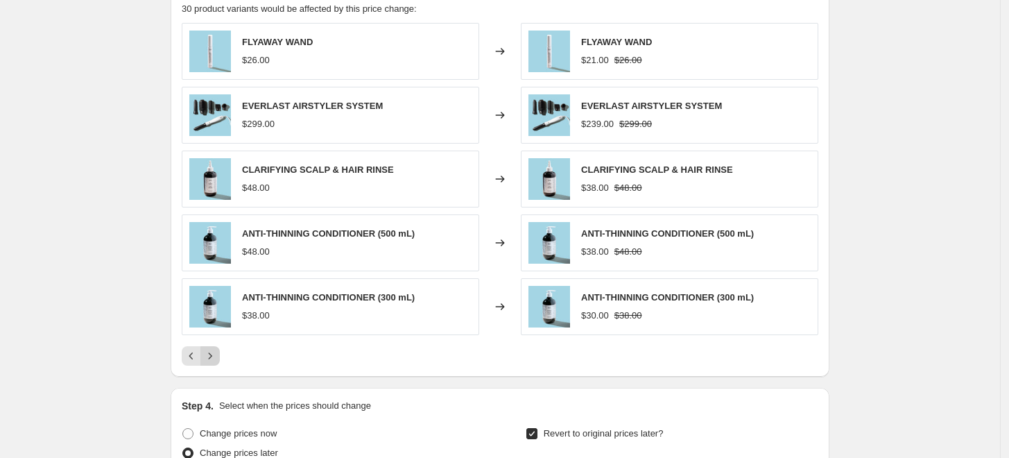
click at [214, 358] on icon "Next" at bounding box center [210, 356] width 14 height 14
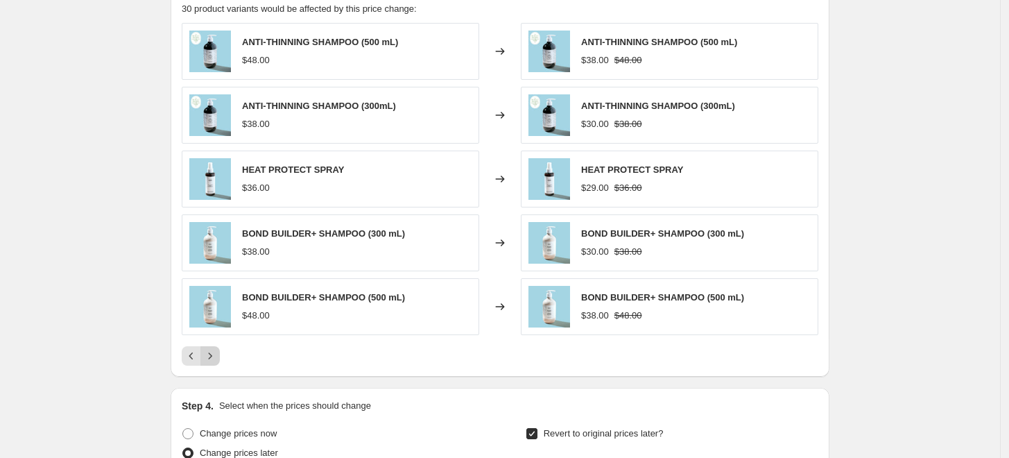
click at [214, 358] on icon "Next" at bounding box center [210, 356] width 14 height 14
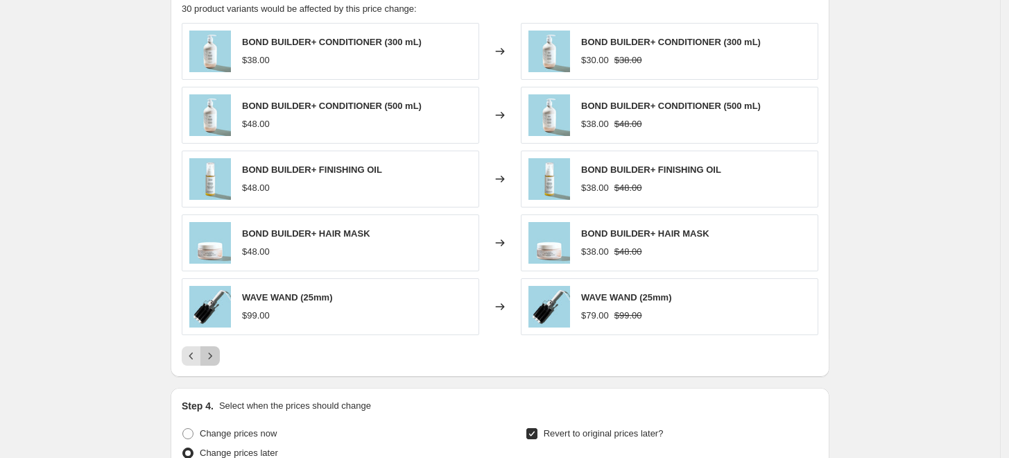
click at [214, 358] on icon "Next" at bounding box center [210, 356] width 14 height 14
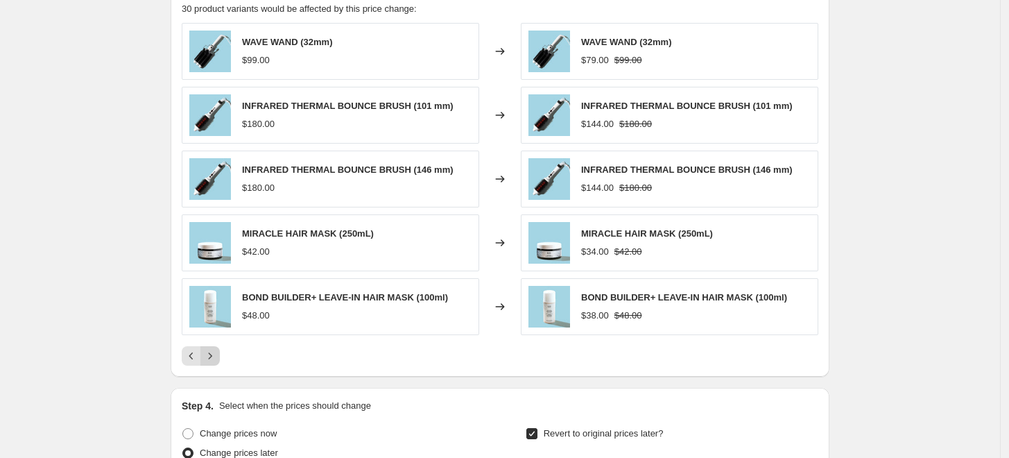
click at [214, 358] on div "Pagination" at bounding box center [210, 355] width 19 height 19
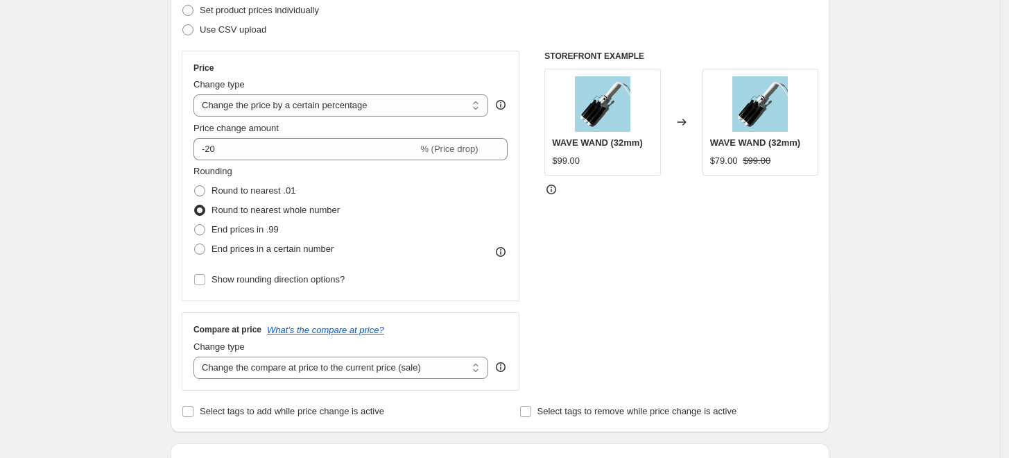
scroll to position [0, 0]
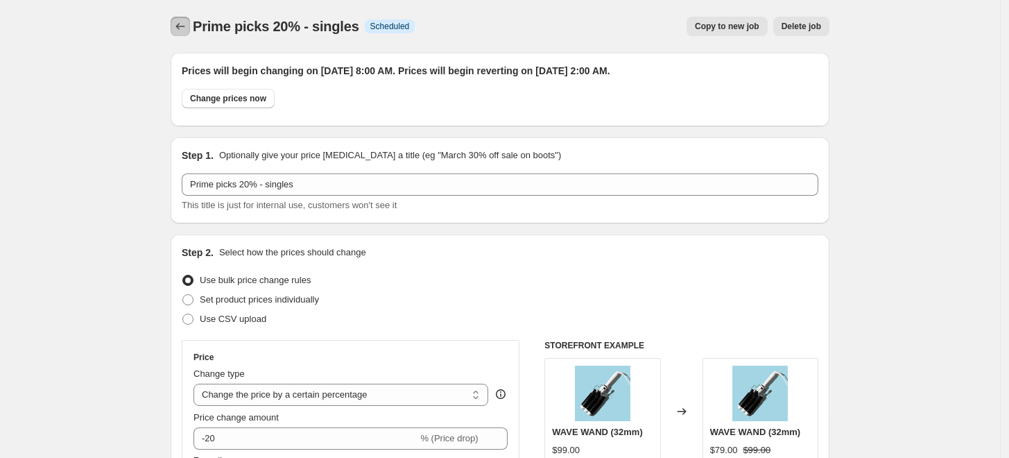
click at [185, 33] on icon "Price change jobs" at bounding box center [180, 26] width 14 height 14
